Goal: Information Seeking & Learning: Learn about a topic

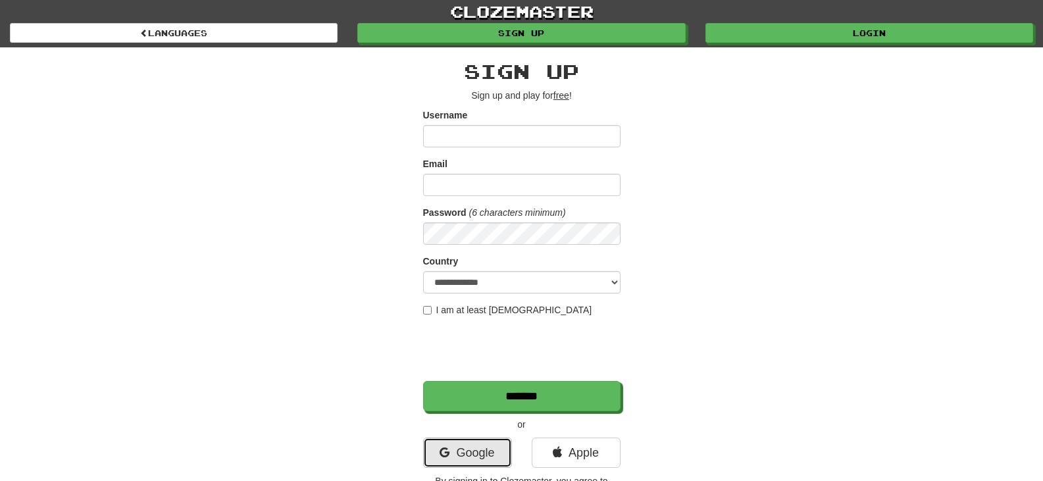
click at [474, 453] on link "Google" at bounding box center [467, 453] width 89 height 30
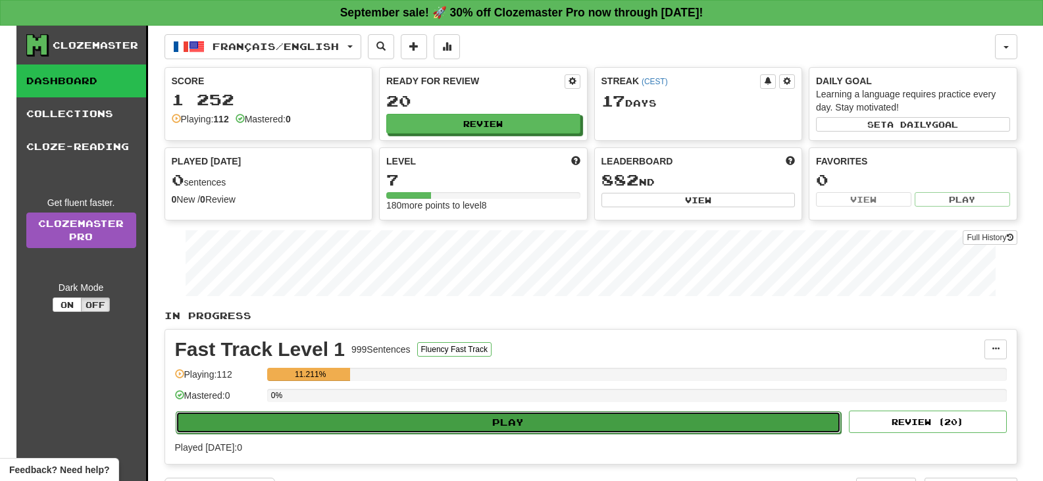
click at [511, 422] on button "Play" at bounding box center [509, 422] width 666 height 22
select select "**"
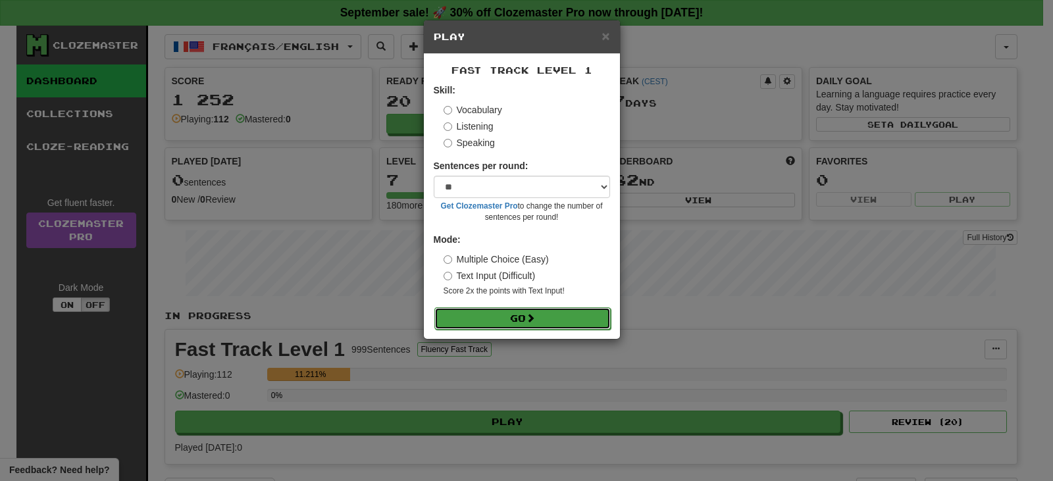
click at [526, 322] on button "Go" at bounding box center [522, 318] width 176 height 22
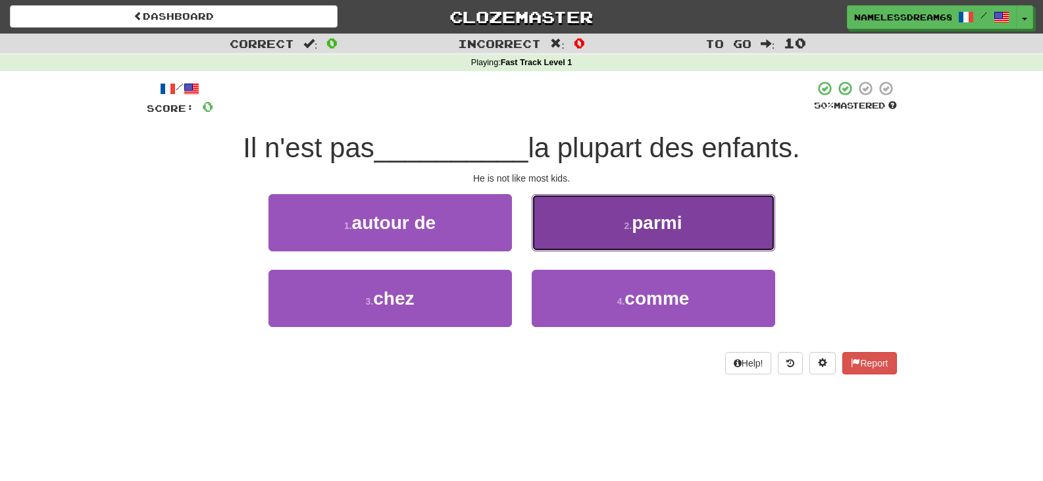
click at [634, 222] on span "parmi" at bounding box center [657, 223] width 50 height 20
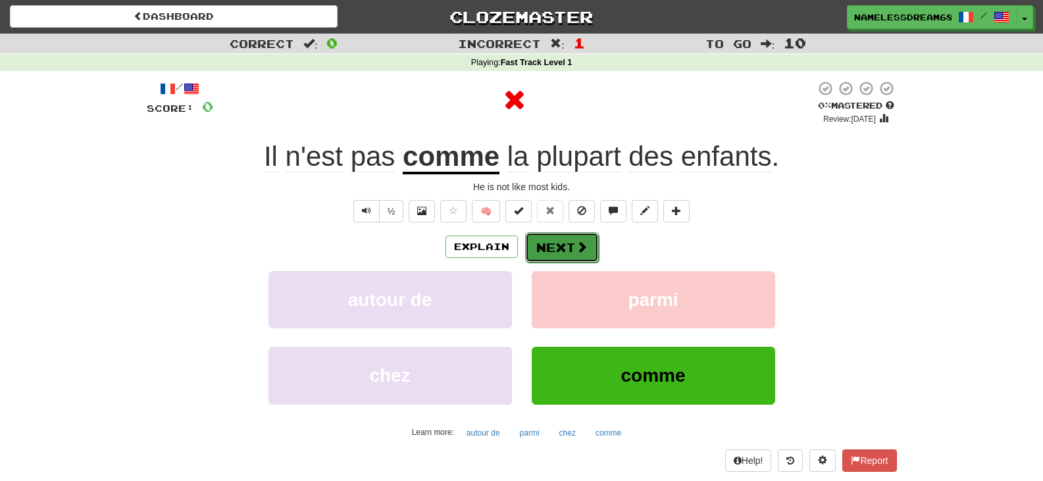
click at [583, 245] on span at bounding box center [582, 247] width 12 height 12
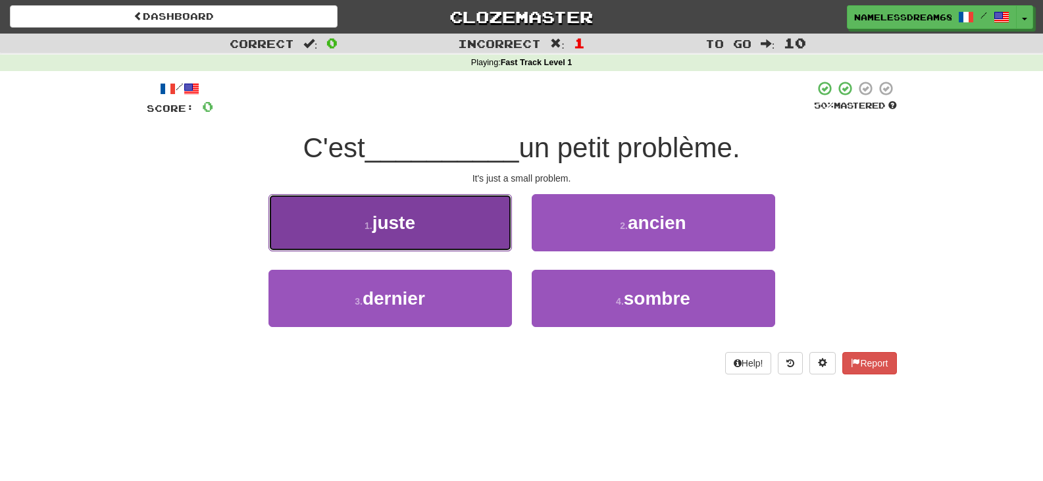
click at [478, 210] on button "1 . juste" at bounding box center [389, 222] width 243 height 57
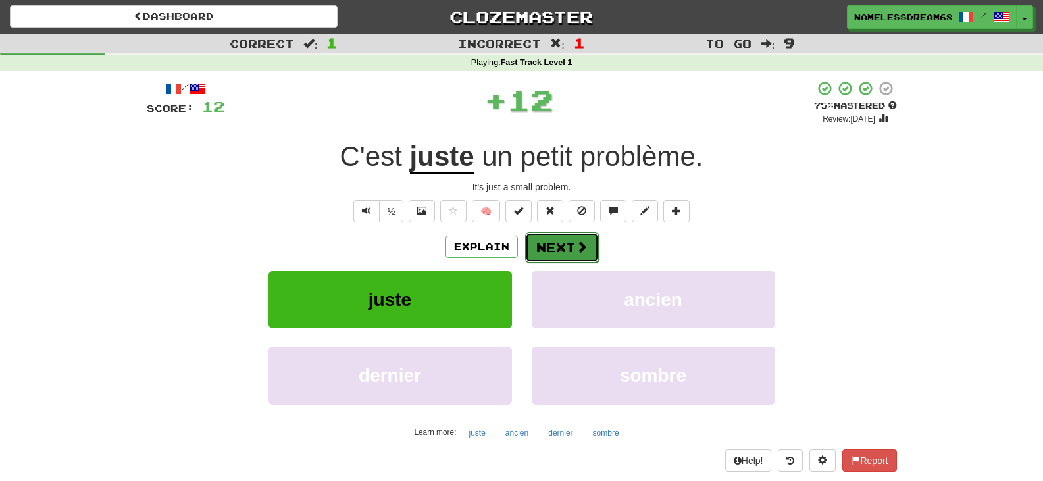
click at [532, 244] on button "Next" at bounding box center [562, 247] width 74 height 30
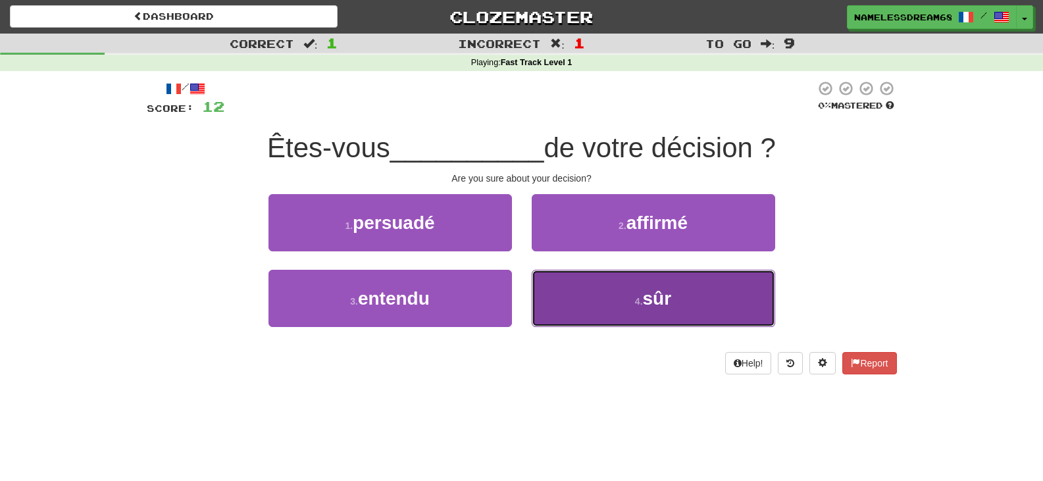
click at [624, 314] on button "4 . sûr" at bounding box center [653, 298] width 243 height 57
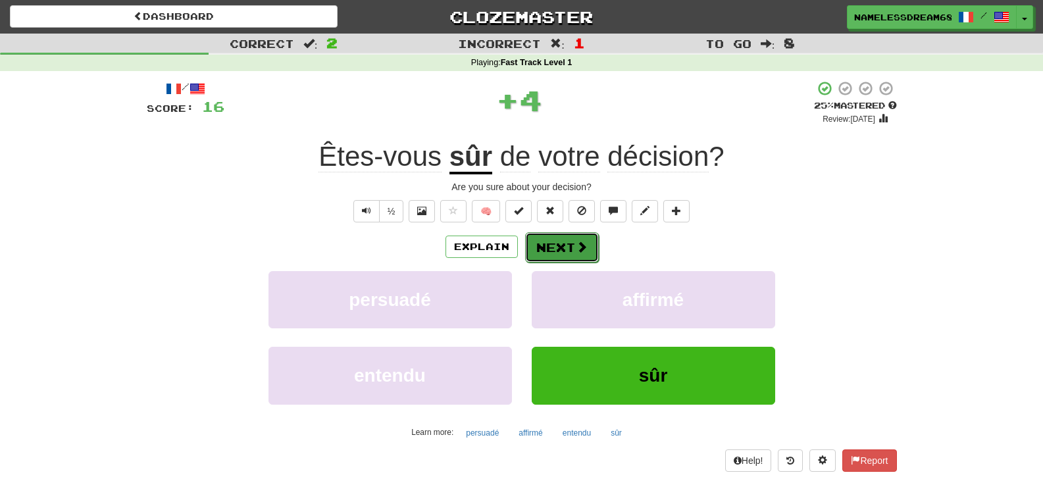
click at [571, 242] on button "Next" at bounding box center [562, 247] width 74 height 30
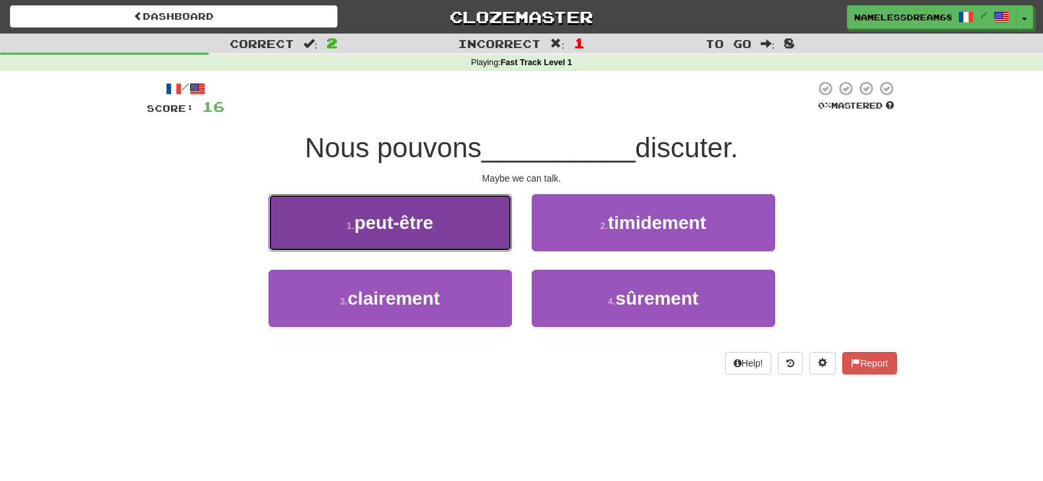
click at [481, 235] on button "1 . peut-être" at bounding box center [389, 222] width 243 height 57
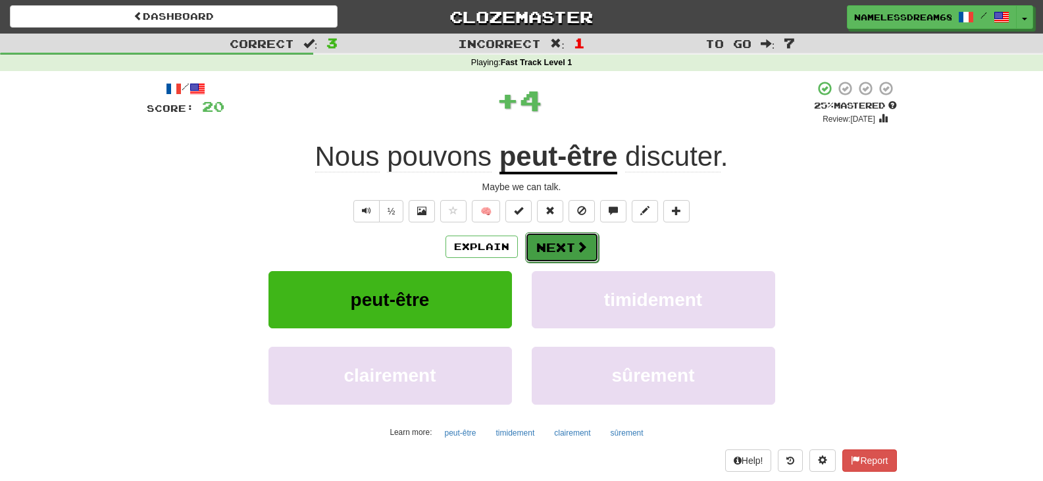
click at [539, 249] on button "Next" at bounding box center [562, 247] width 74 height 30
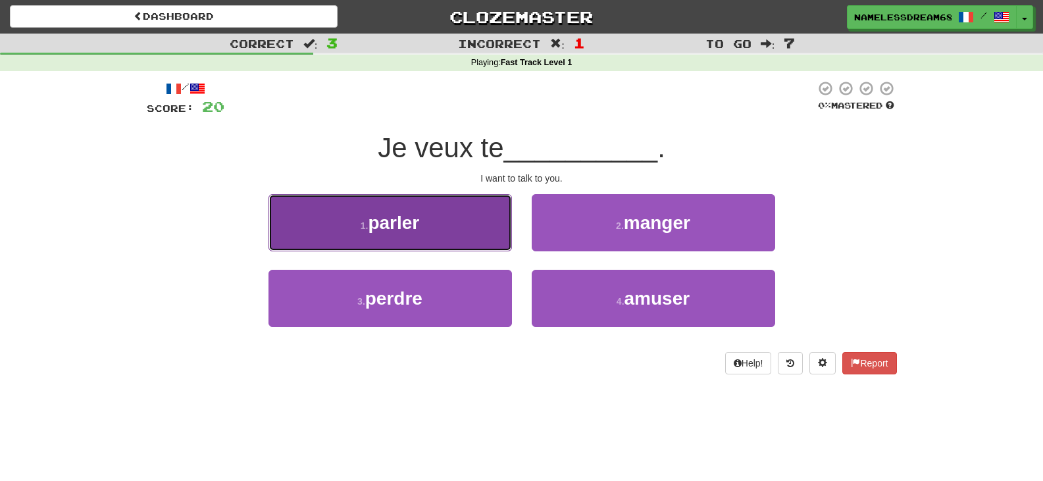
click at [471, 215] on button "1 . parler" at bounding box center [389, 222] width 243 height 57
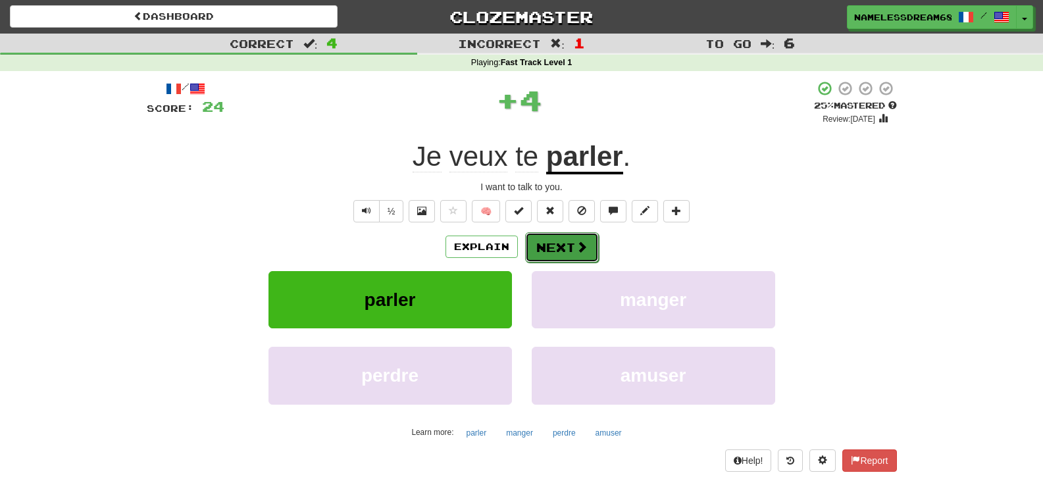
click at [547, 246] on button "Next" at bounding box center [562, 247] width 74 height 30
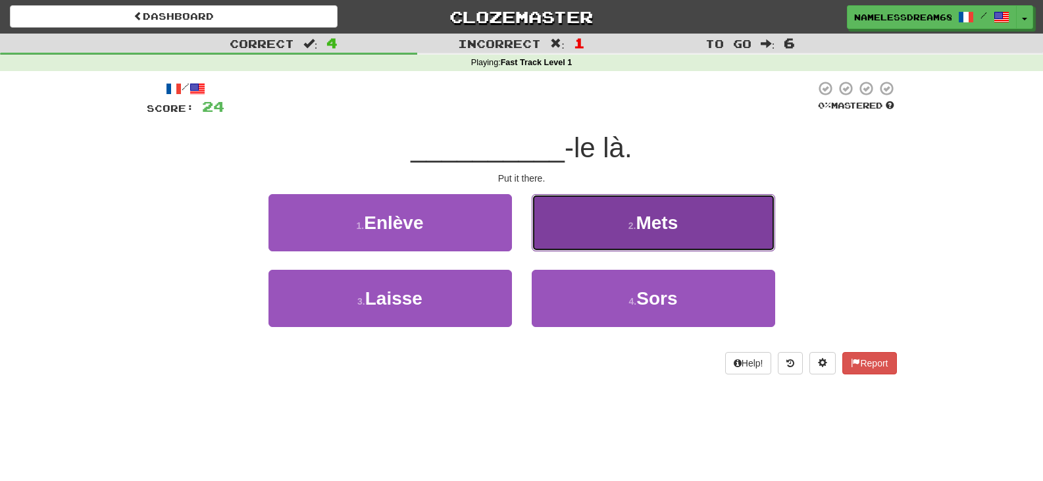
click at [568, 227] on button "2 . Mets" at bounding box center [653, 222] width 243 height 57
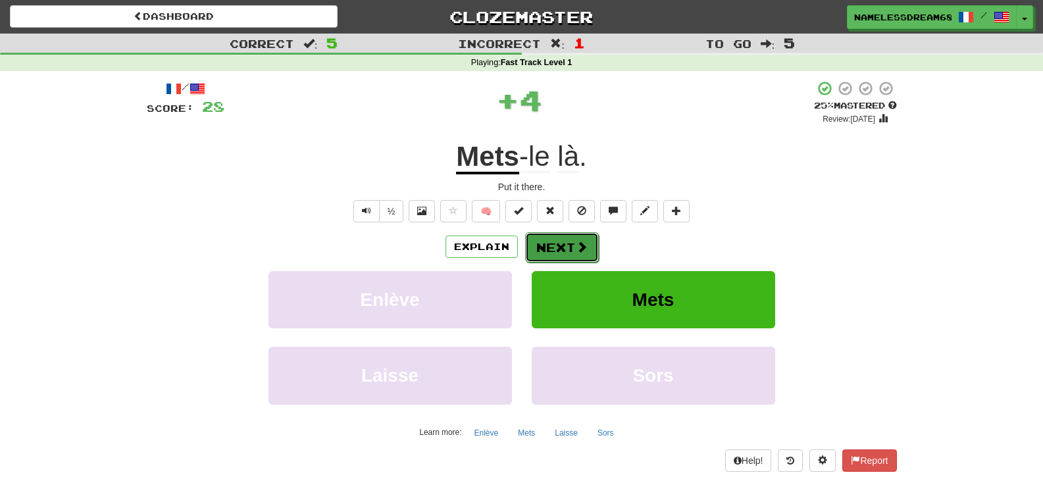
click at [571, 249] on button "Next" at bounding box center [562, 247] width 74 height 30
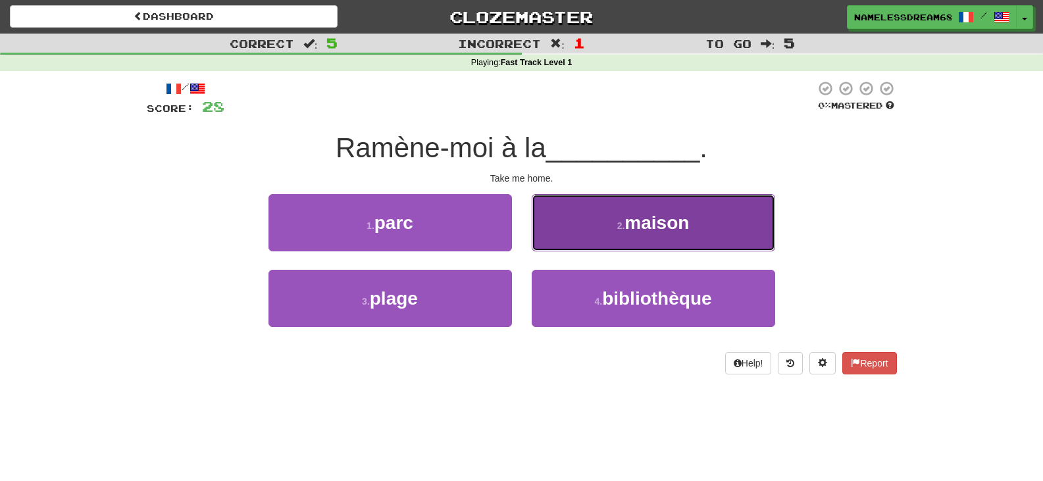
click at [599, 236] on button "2 . maison" at bounding box center [653, 222] width 243 height 57
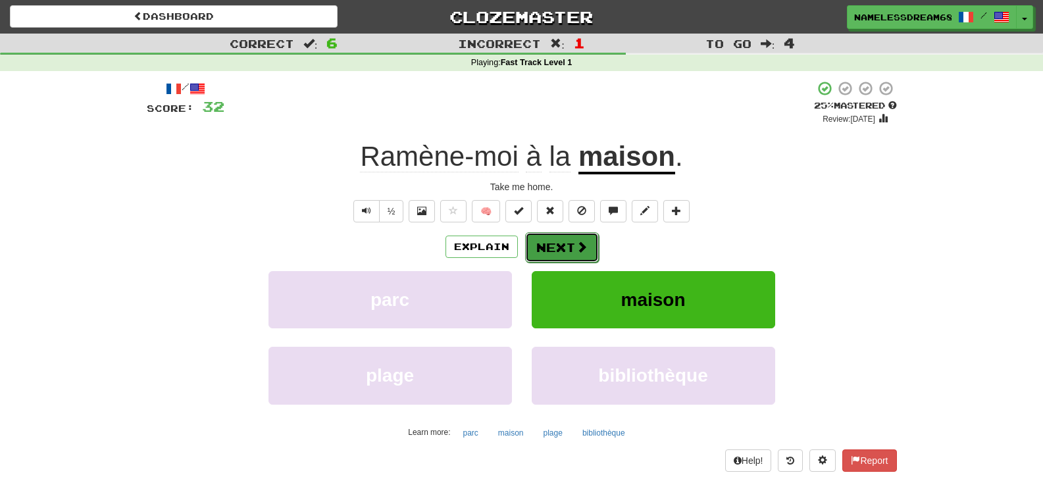
click at [576, 251] on span at bounding box center [582, 247] width 12 height 12
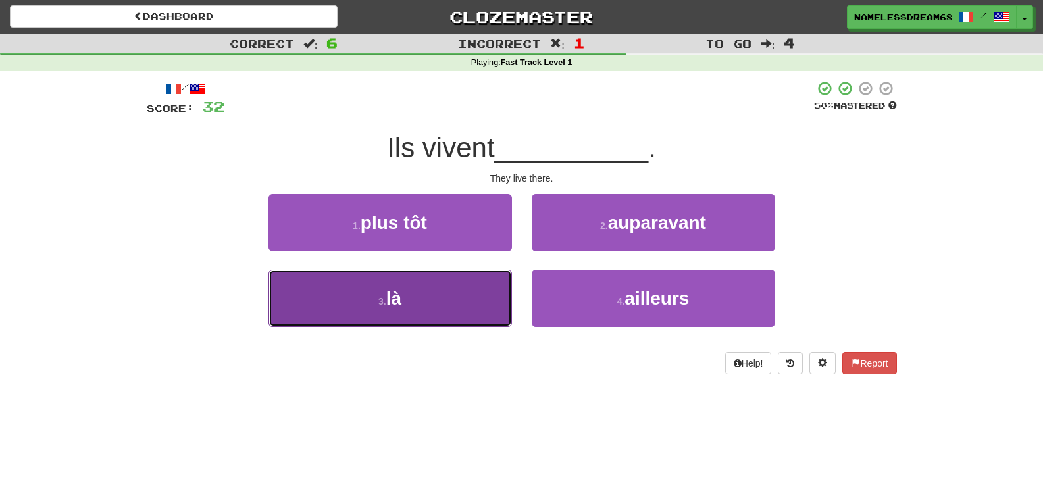
click at [474, 290] on button "3 . là" at bounding box center [389, 298] width 243 height 57
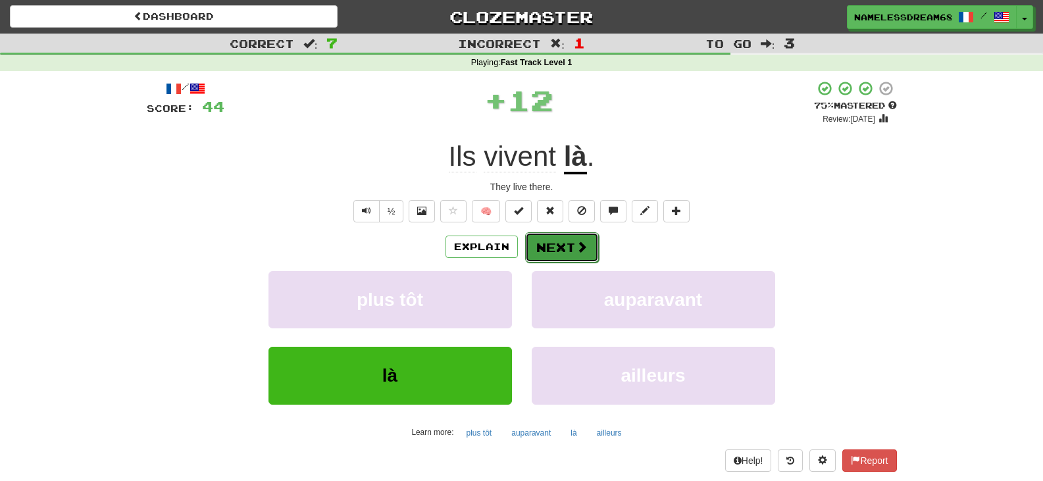
click at [569, 249] on button "Next" at bounding box center [562, 247] width 74 height 30
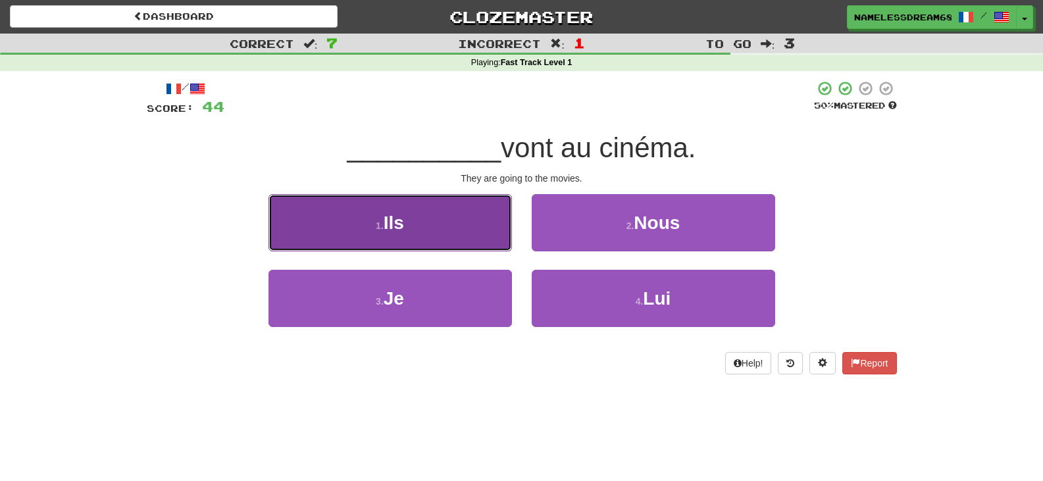
click at [458, 218] on button "1 . Ils" at bounding box center [389, 222] width 243 height 57
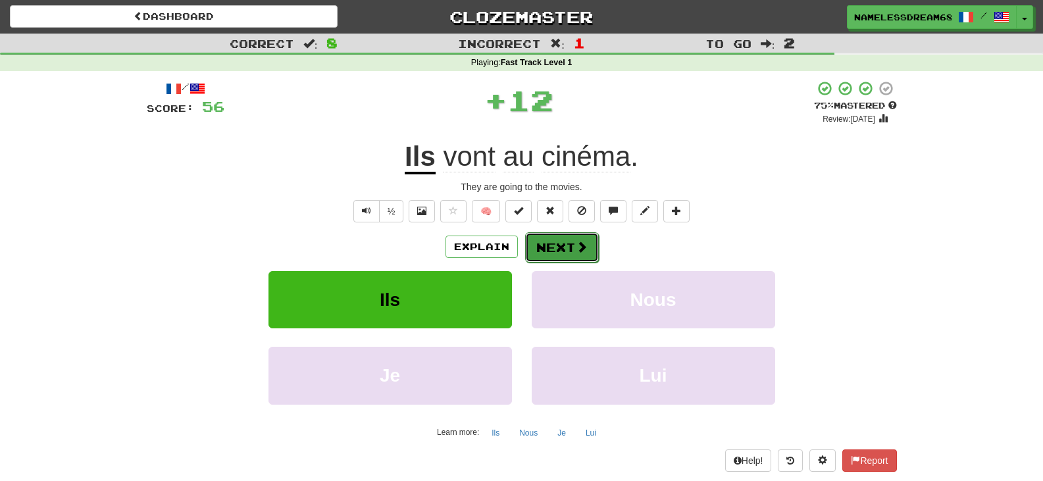
click at [570, 253] on button "Next" at bounding box center [562, 247] width 74 height 30
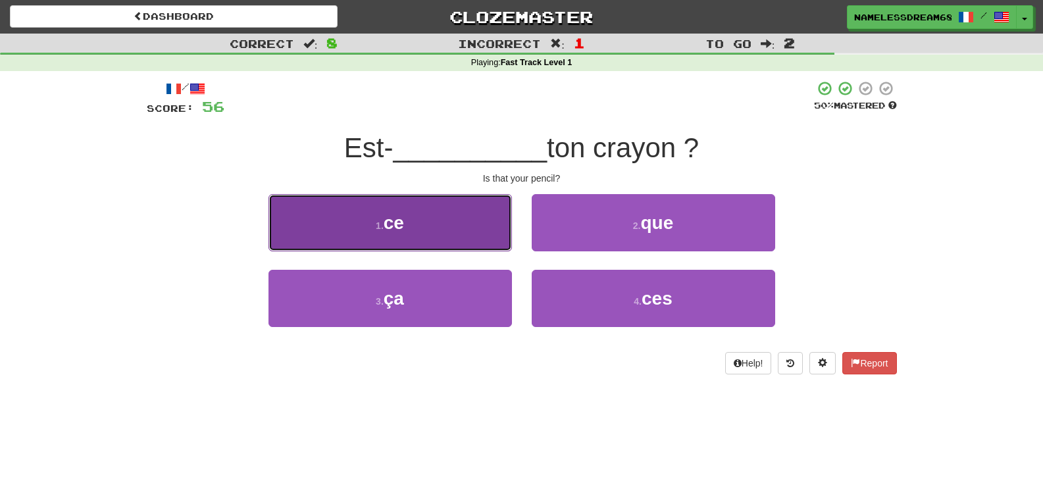
click at [486, 241] on button "1 . ce" at bounding box center [389, 222] width 243 height 57
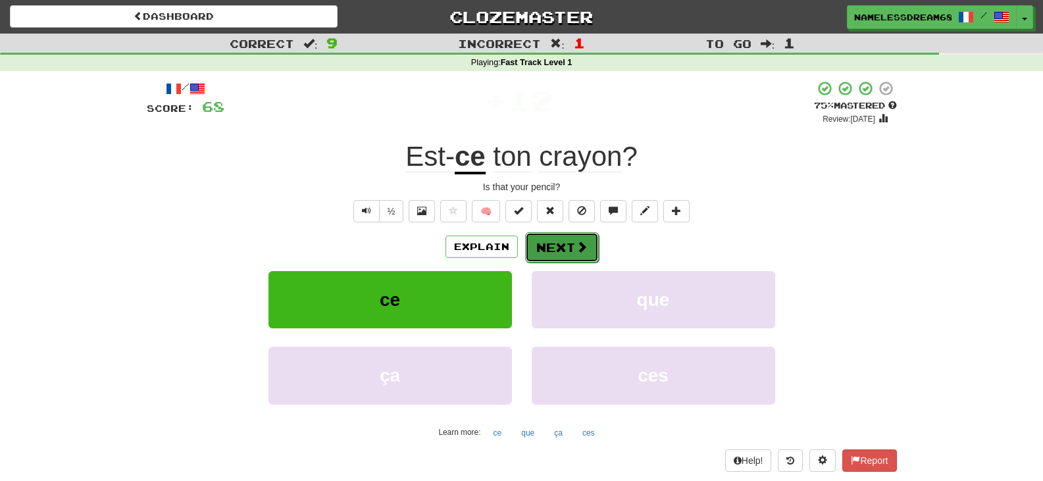
click at [560, 249] on button "Next" at bounding box center [562, 247] width 74 height 30
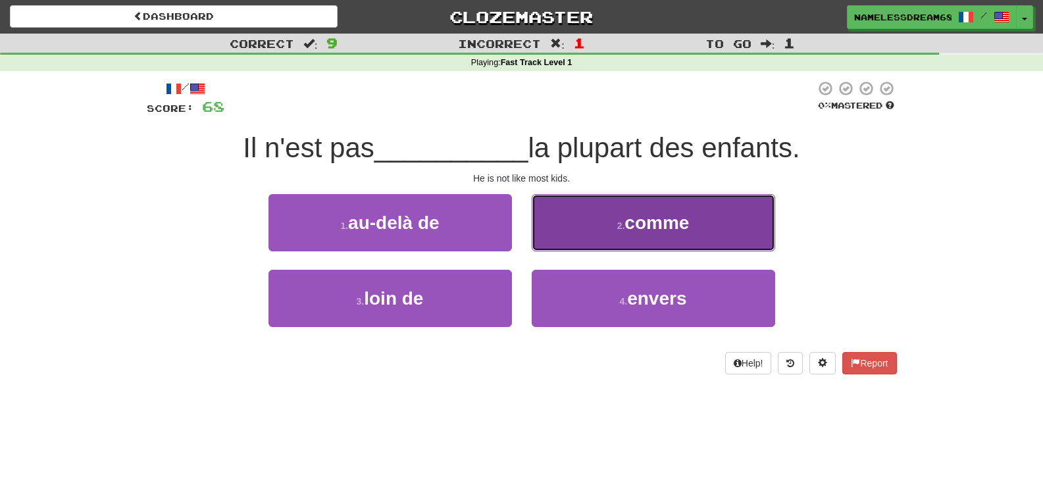
click at [586, 228] on button "2 . comme" at bounding box center [653, 222] width 243 height 57
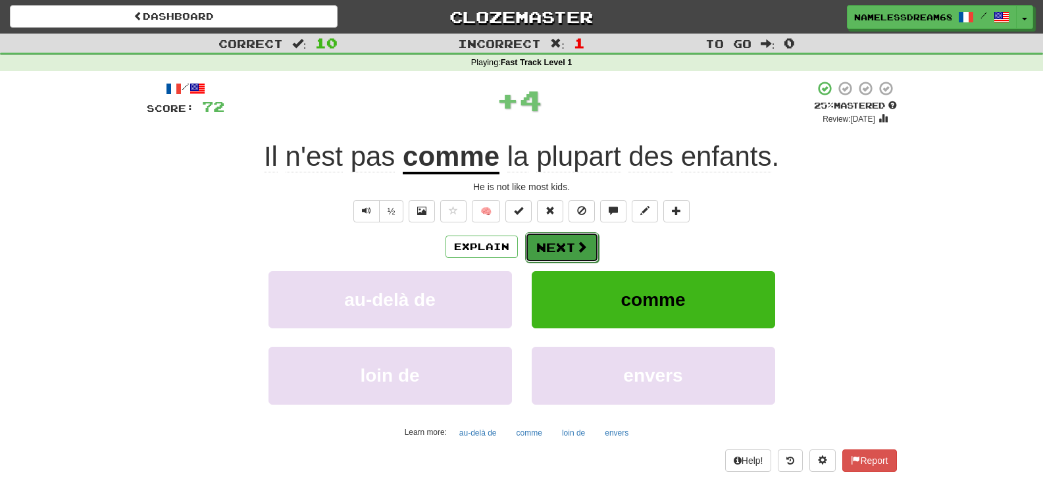
click at [571, 243] on button "Next" at bounding box center [562, 247] width 74 height 30
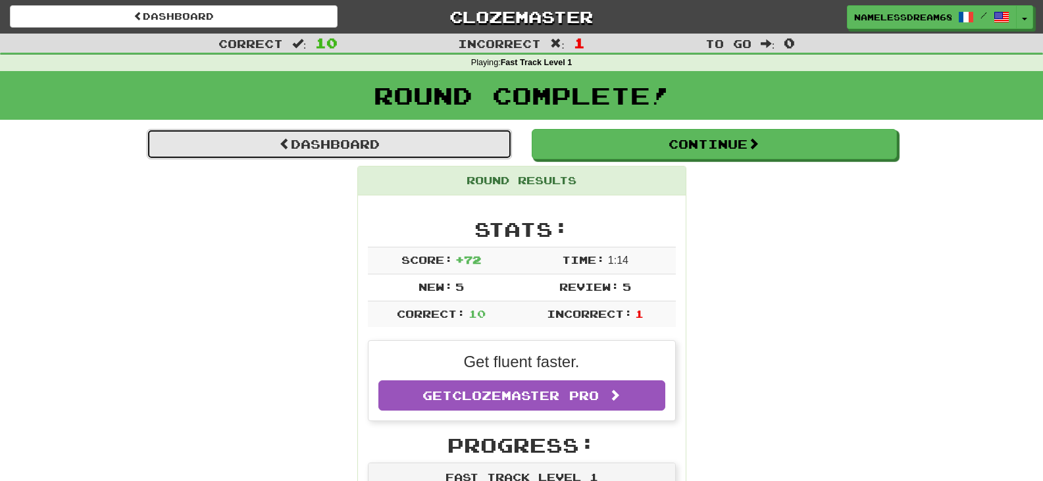
click at [426, 139] on link "Dashboard" at bounding box center [329, 144] width 365 height 30
